Goal: Task Accomplishment & Management: Manage account settings

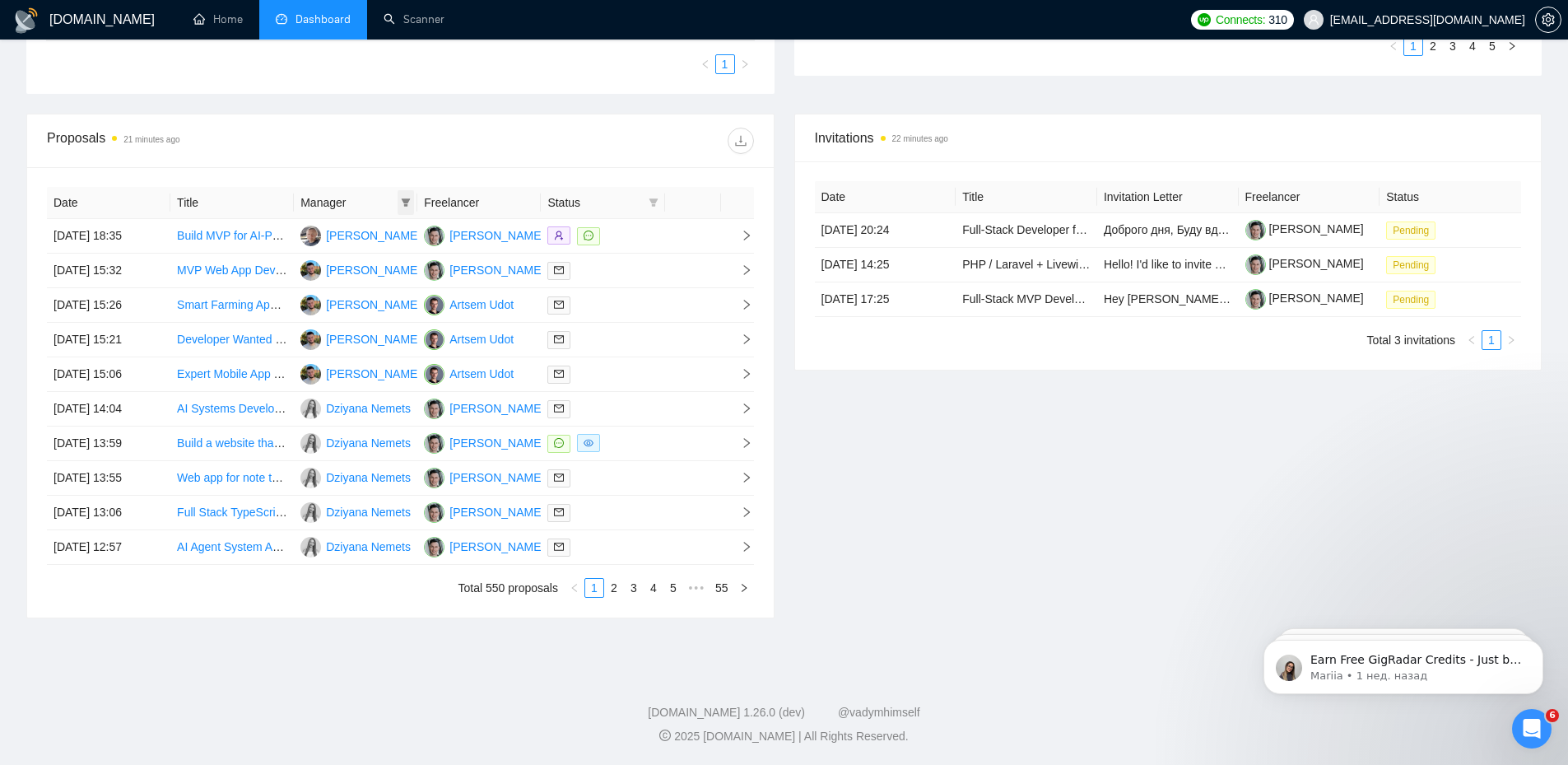
click at [406, 204] on icon "filter" at bounding box center [406, 202] width 9 height 8
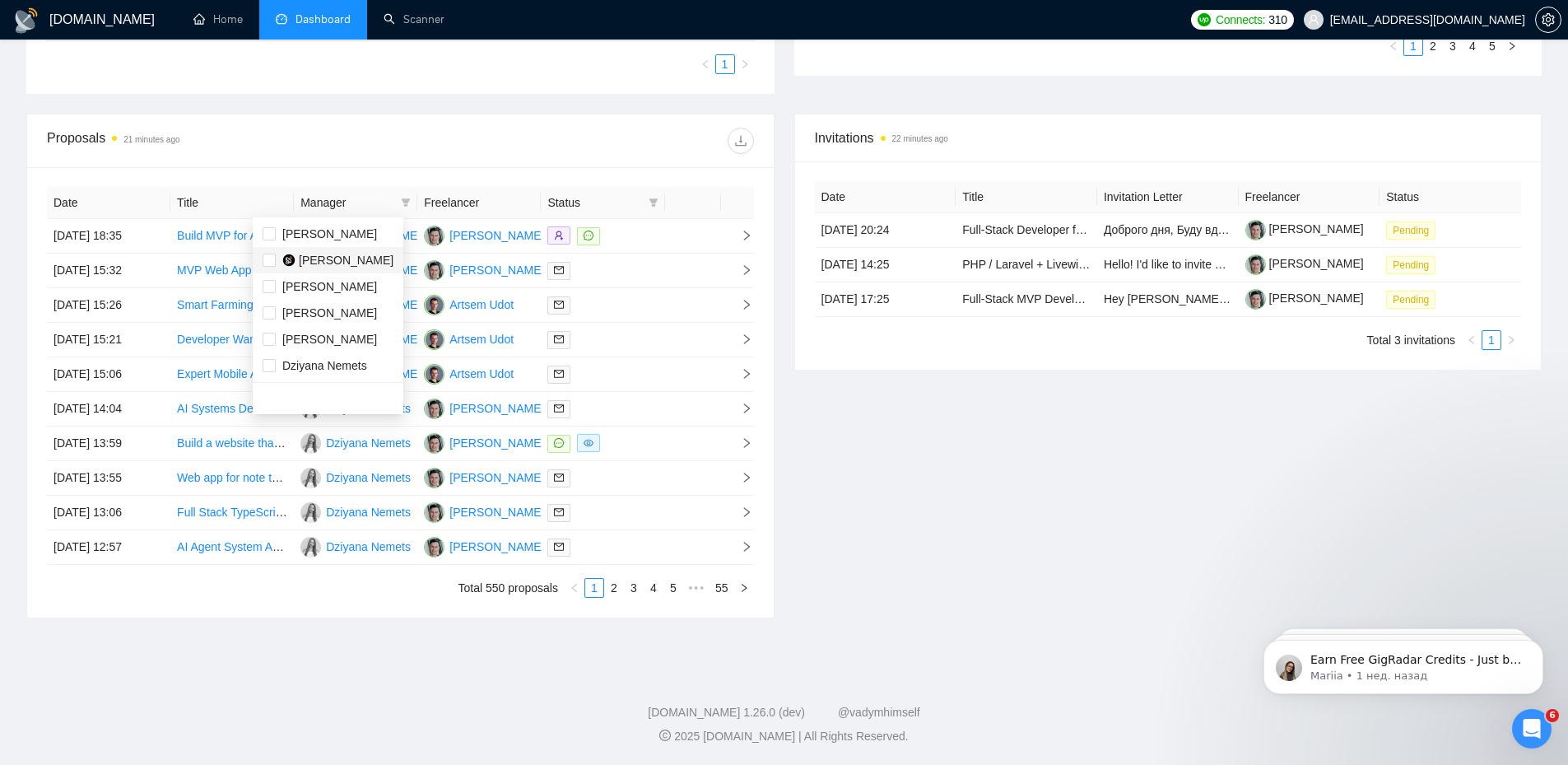
click at [358, 262] on span "[PERSON_NAME]" at bounding box center [346, 261] width 94 height 13
checkbox input "true"
click at [457, 156] on div "Proposals 21 minutes ago" at bounding box center [401, 141] width 707 height 52
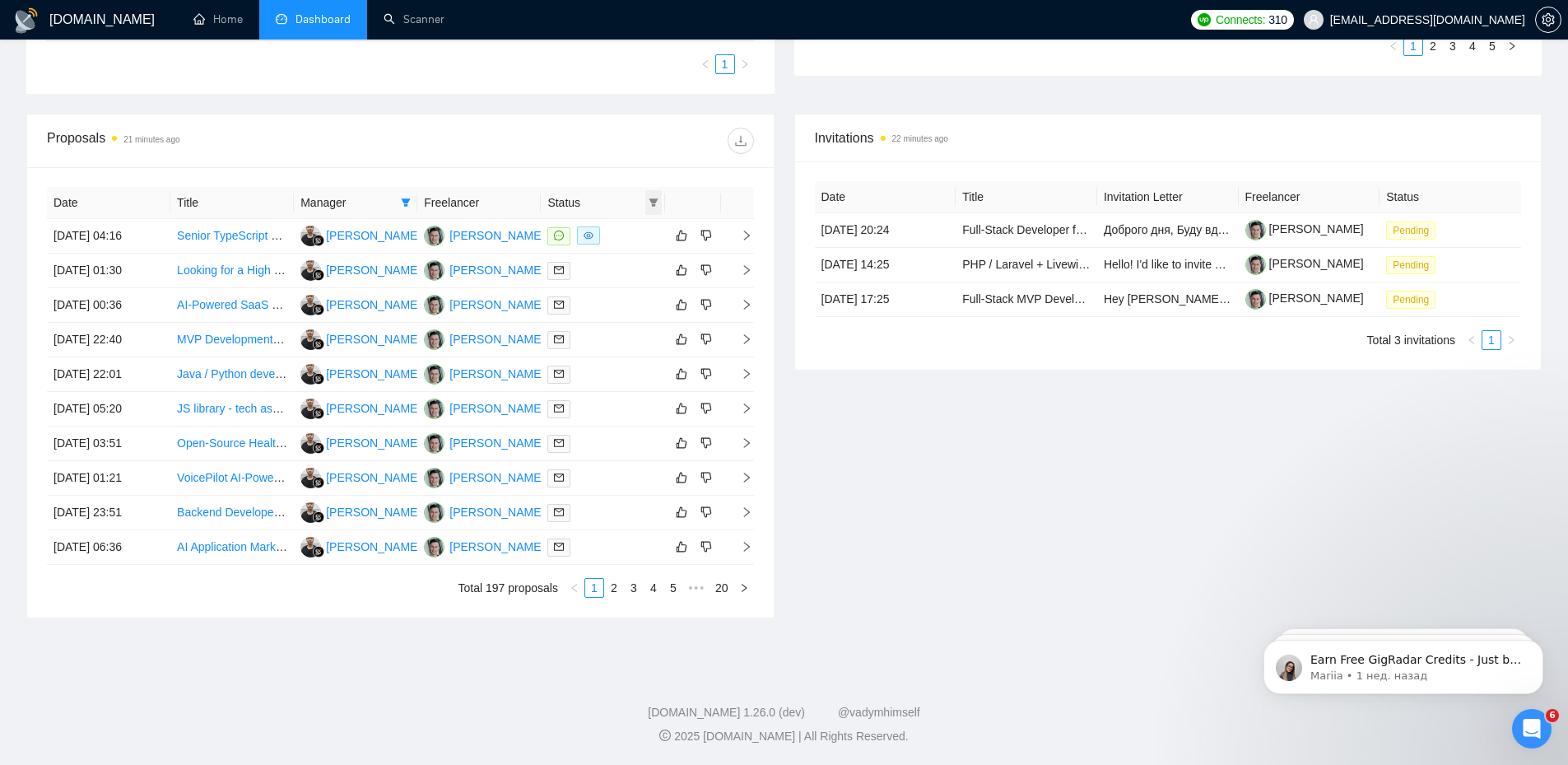
click at [645, 202] on span at bounding box center [654, 202] width 17 height 24
click at [625, 257] on span "Sent" at bounding box center [612, 260] width 79 height 18
checkbox input "true"
click at [618, 233] on span "Chat" at bounding box center [612, 233] width 79 height 18
checkbox input "true"
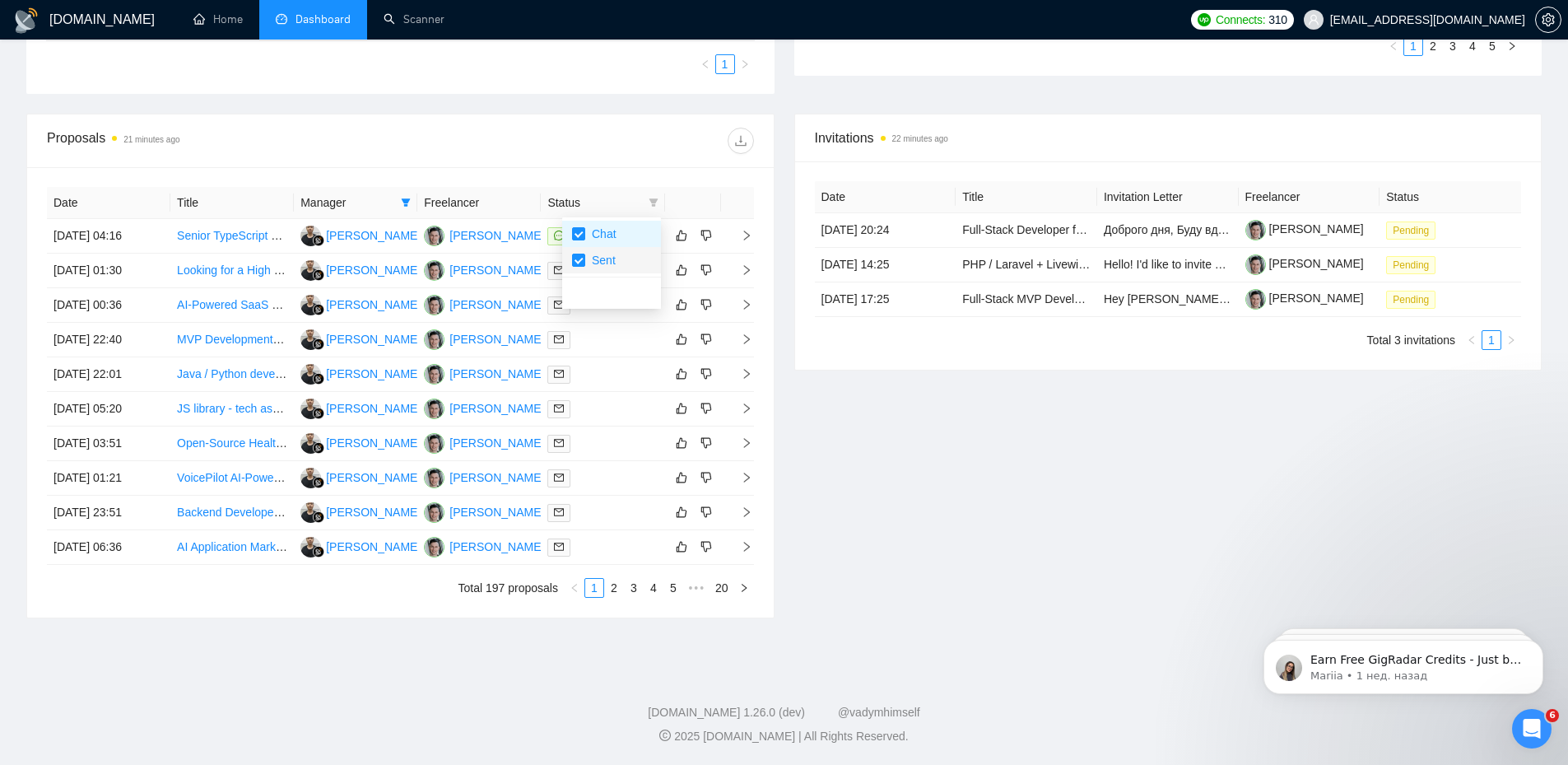
click at [614, 261] on span "Sent" at bounding box center [612, 260] width 79 height 18
checkbox input "false"
click at [637, 122] on div "Proposals 21 minutes ago" at bounding box center [401, 141] width 707 height 52
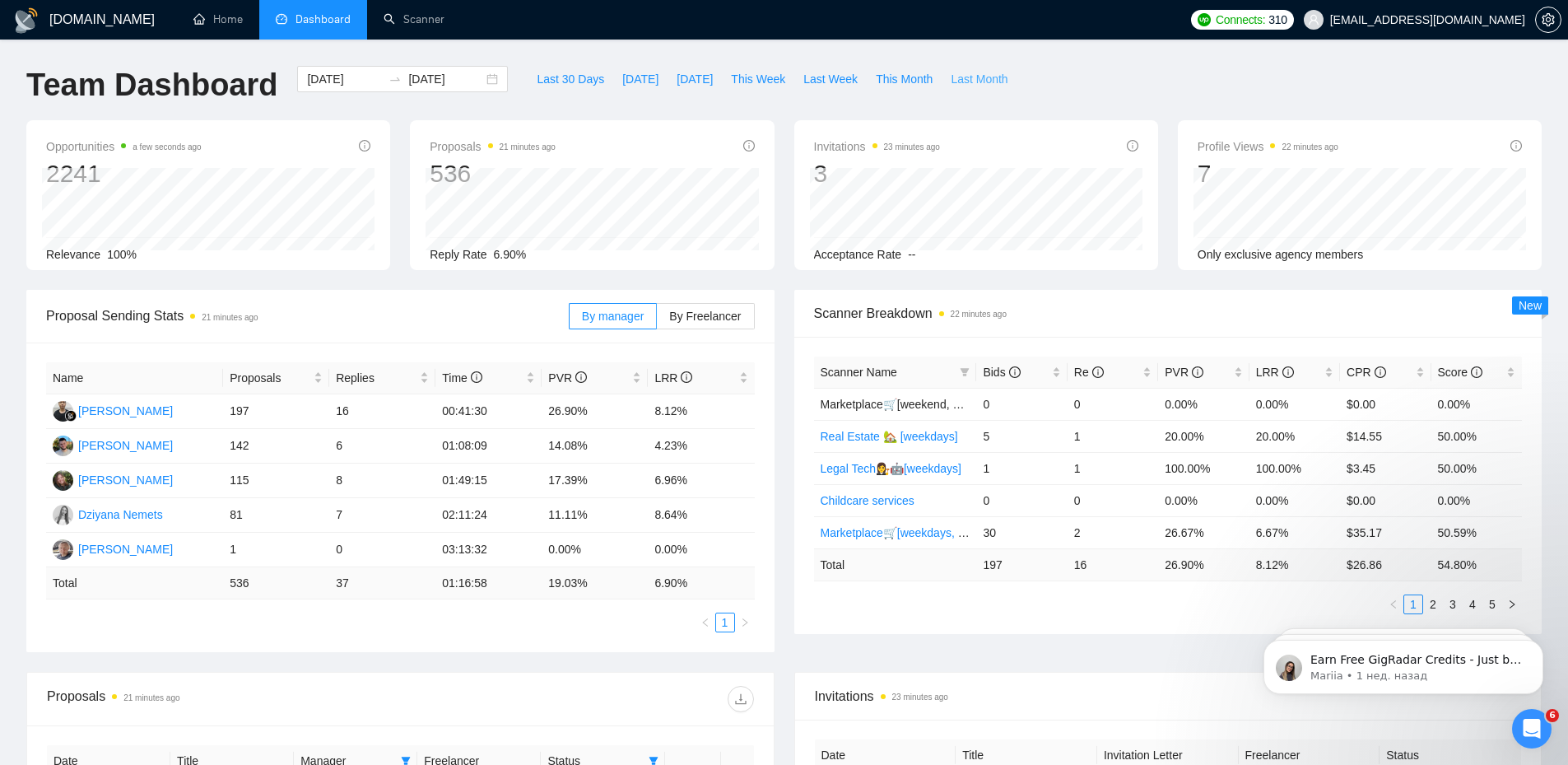
click at [951, 79] on span "Last Month" at bounding box center [978, 78] width 57 height 18
type input "[DATE]"
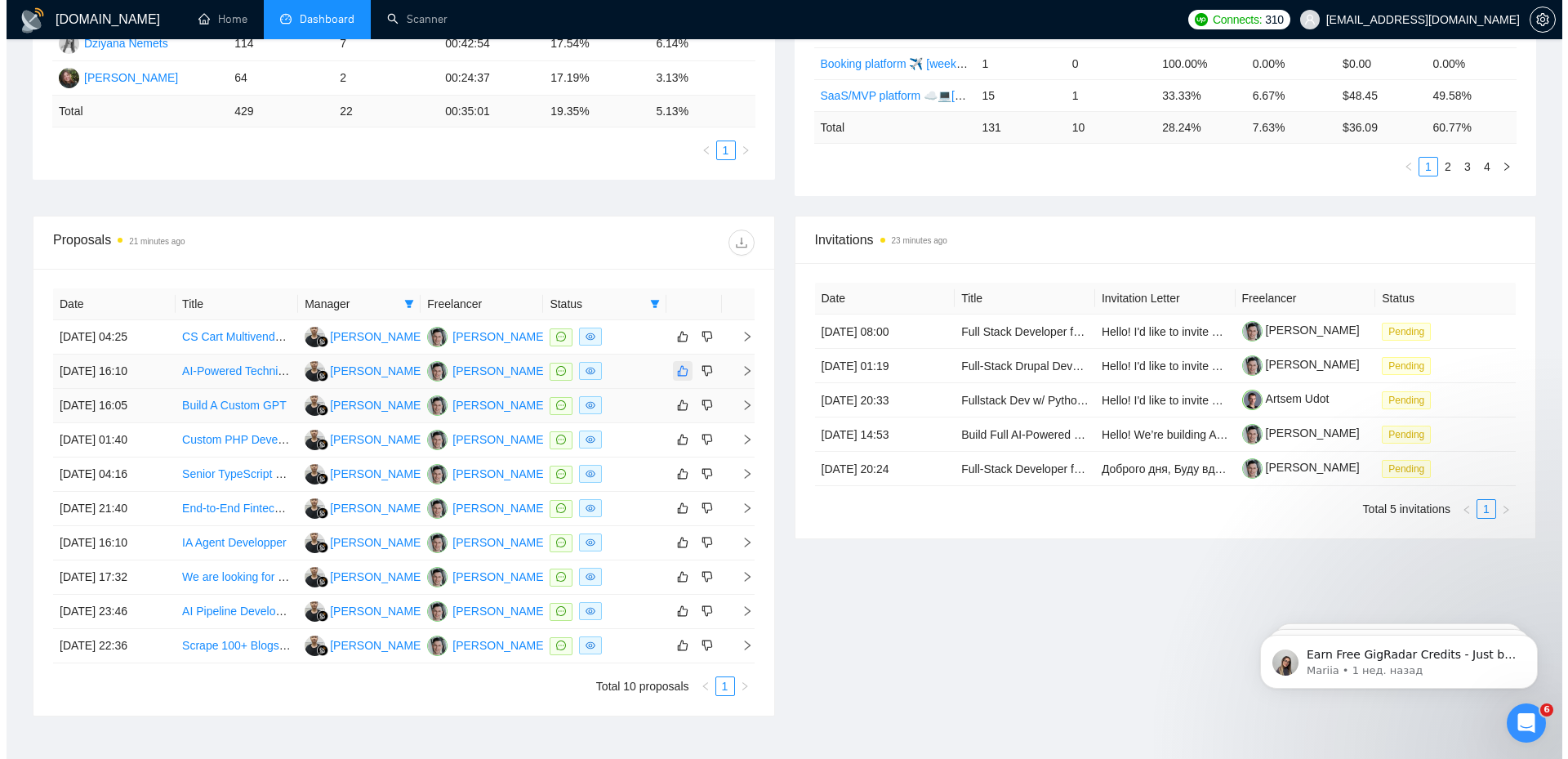
scroll to position [520, 0]
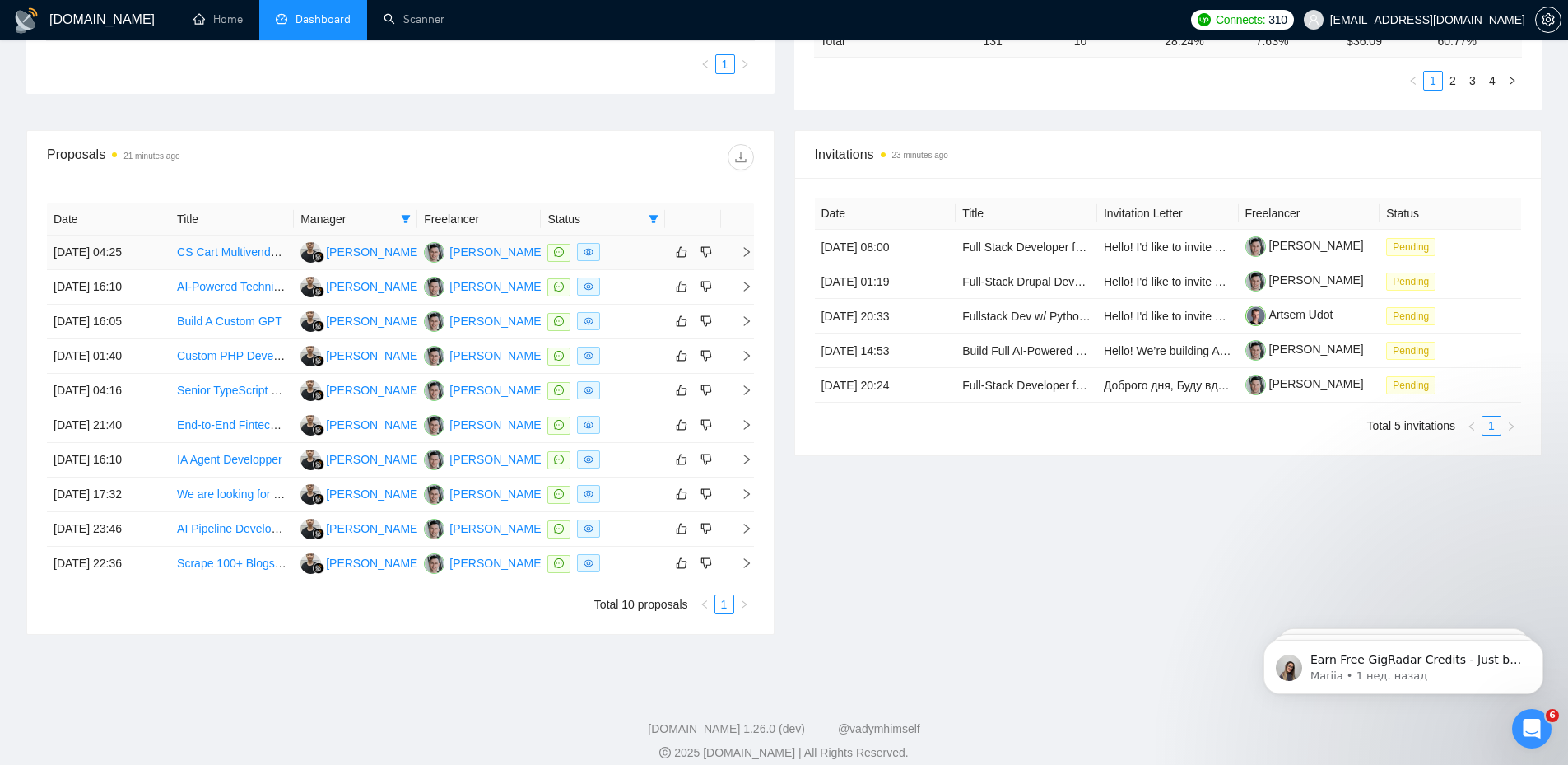
click at [728, 254] on span "right" at bounding box center [740, 252] width 24 height 12
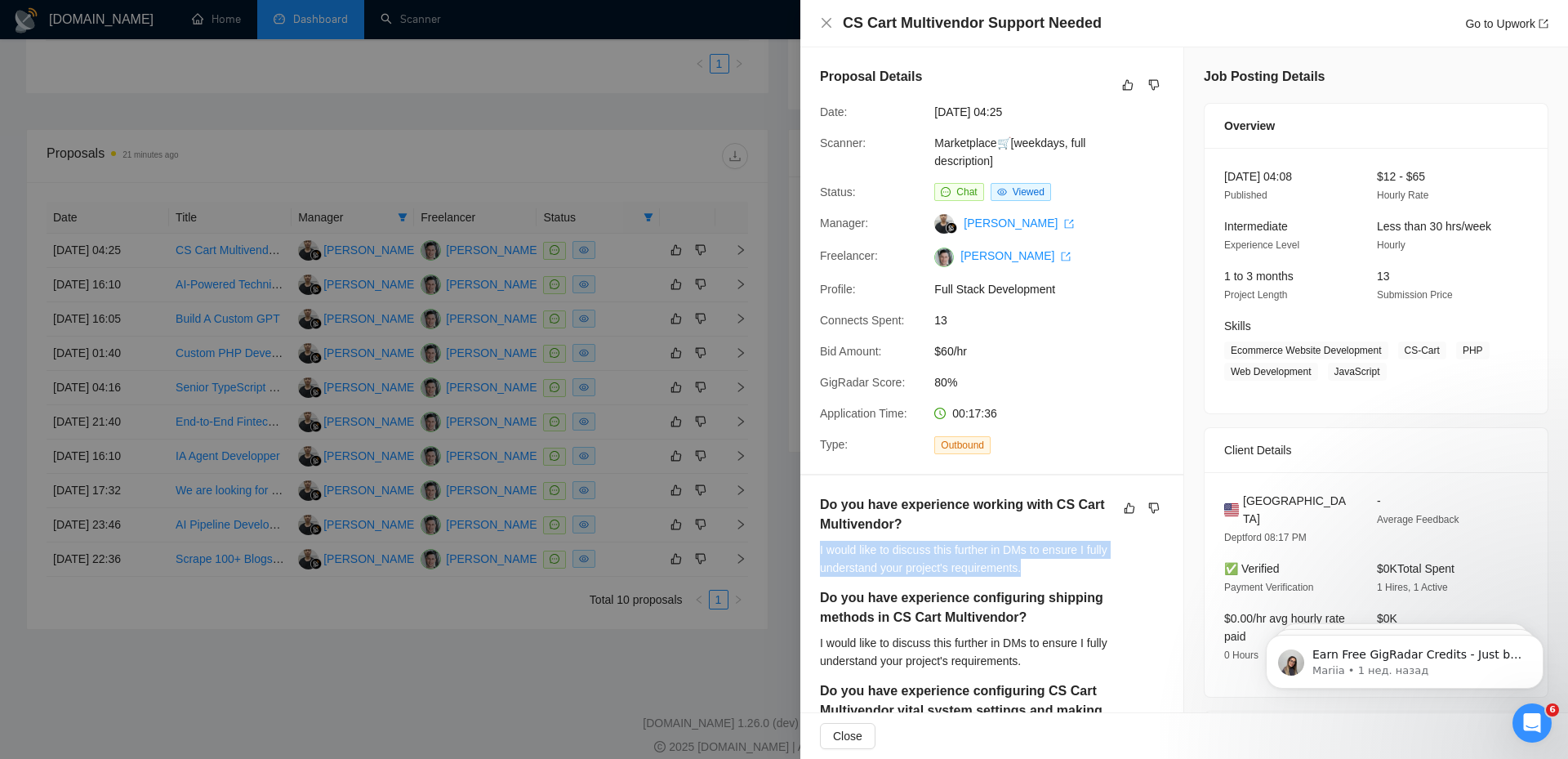
drag, startPoint x: 1093, startPoint y: 573, endPoint x: 813, endPoint y: 544, distance: 281.5
copy div "I would like to discuss this further in DMs to ensure I fully understand your p…"
click at [1053, 552] on div "I would like to discuss this further in DMs to ensure I fully understand your p…" at bounding box center [992, 558] width 344 height 36
click at [1047, 566] on div "I would like to discuss this further in DMs to ensure I fully understand your p…" at bounding box center [992, 558] width 344 height 36
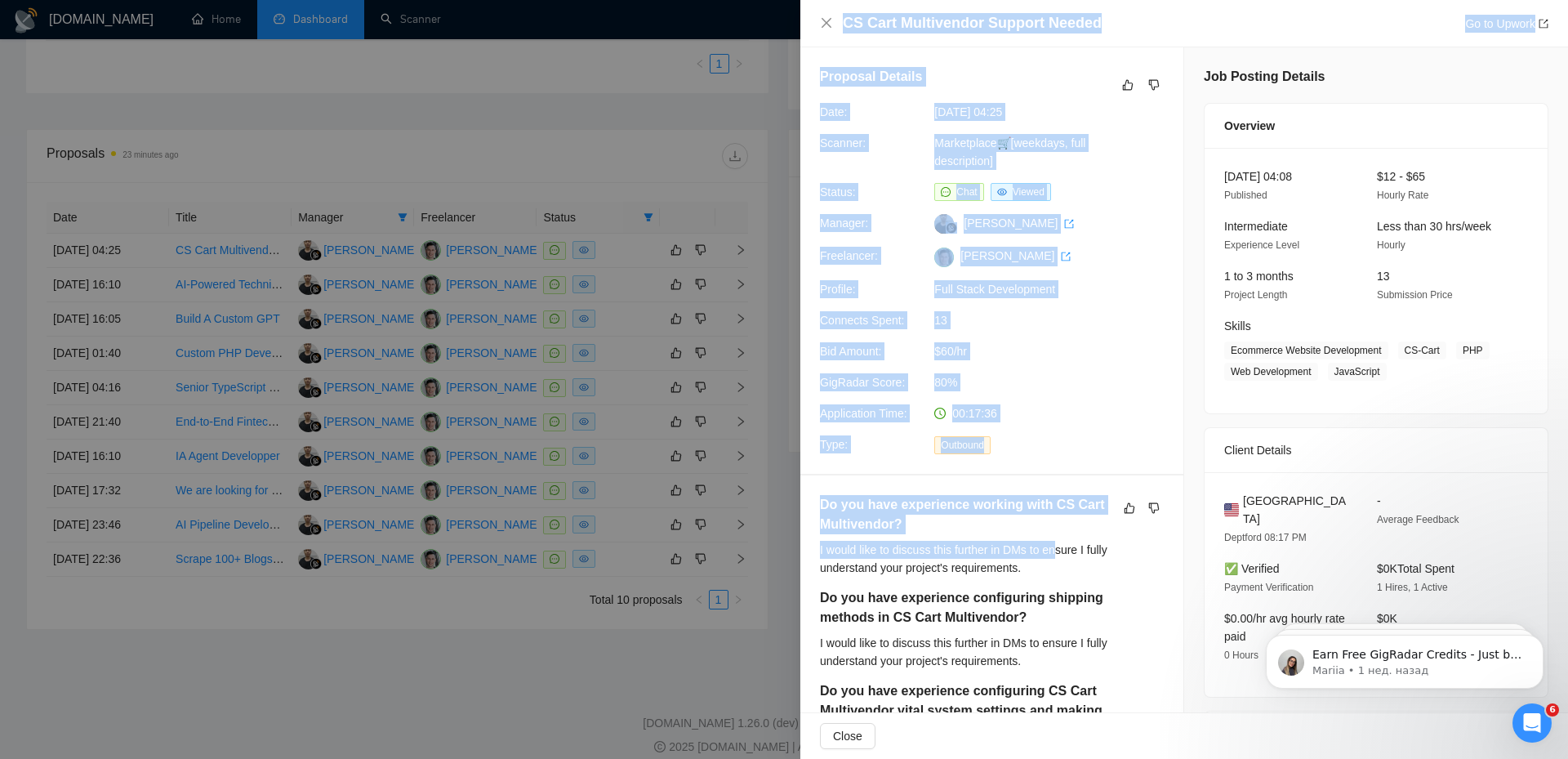
drag, startPoint x: 1053, startPoint y: 557, endPoint x: 815, endPoint y: 549, distance: 238.1
click at [771, 543] on div "CS Cart Multivendor Support Needed Go to Upwork Proposal Details Date: [DATE] 0…" at bounding box center [784, 379] width 1568 height 759
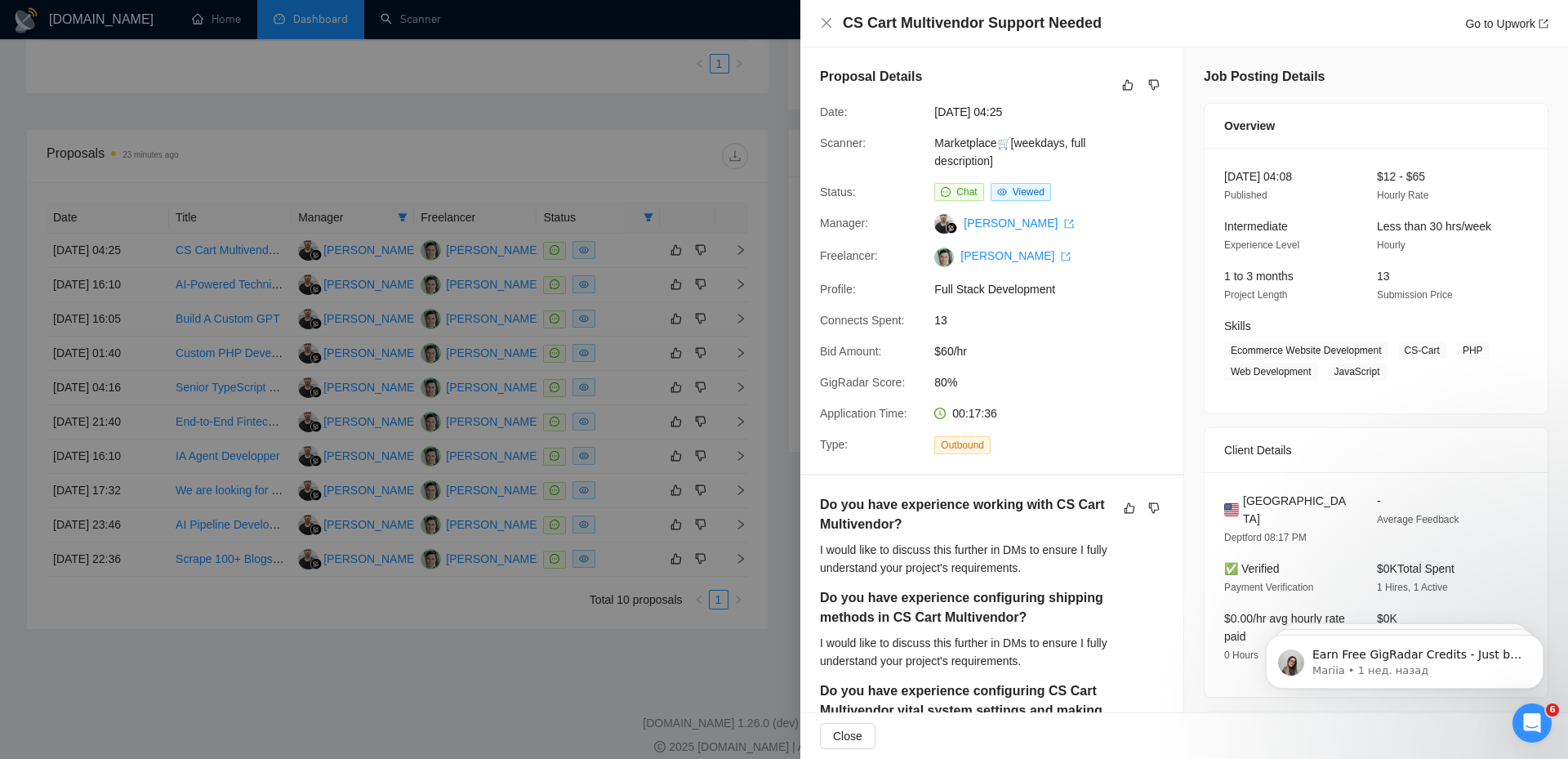
click at [1016, 577] on div "Do you have experience working with CS Cart Multivendor? I would like to discus…" at bounding box center [992, 541] width 344 height 93
drag, startPoint x: 1037, startPoint y: 570, endPoint x: 816, endPoint y: 546, distance: 222.3
copy div "I would like to discuss this further in DMs to ensure I fully understand your p…"
